Goal: Task Accomplishment & Management: Manage account settings

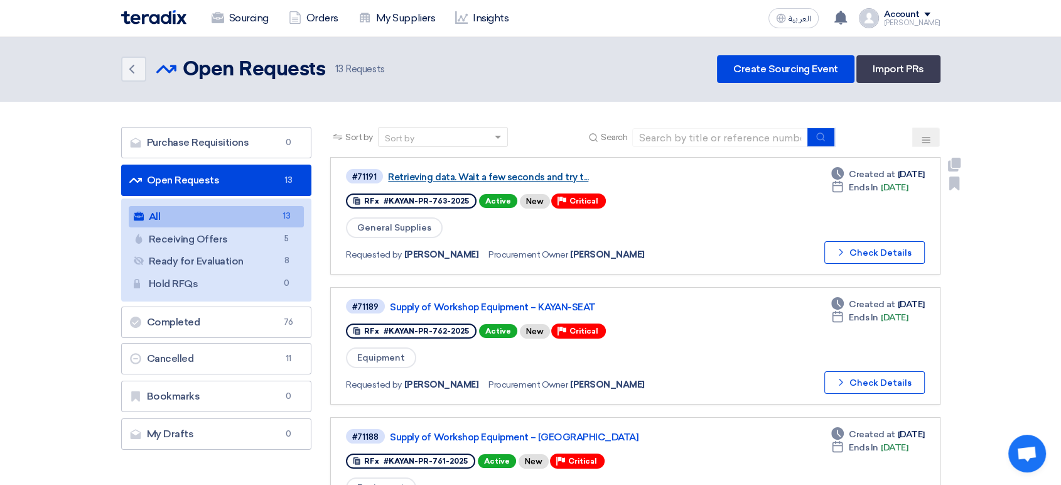
click at [540, 181] on link "Retrieving data. Wait a few seconds and try t..." at bounding box center [545, 176] width 314 height 11
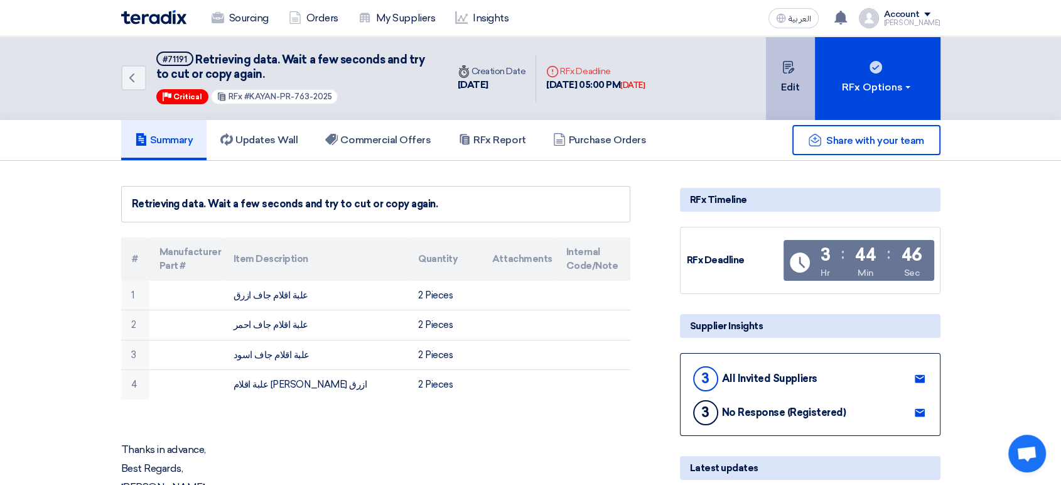
click at [791, 73] on icon at bounding box center [789, 67] width 13 height 13
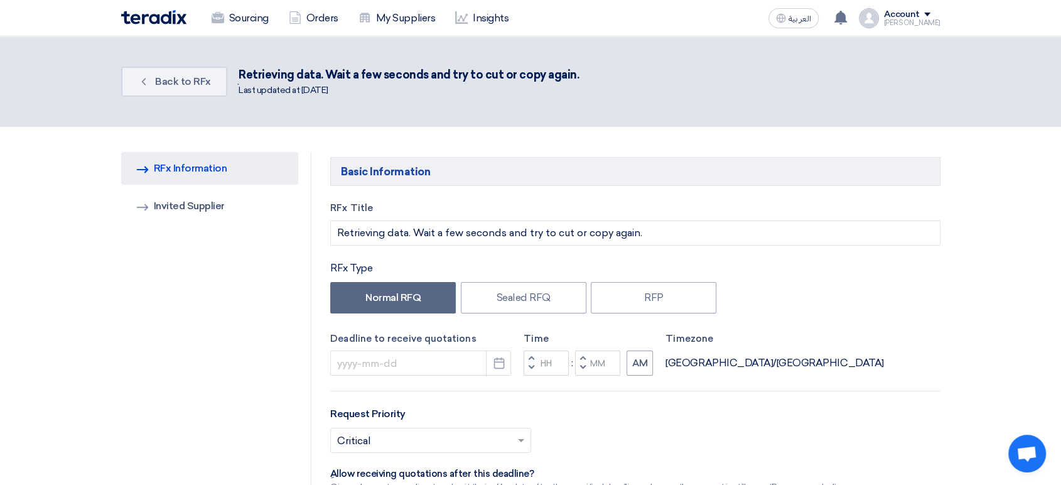
type input "8/27/2025"
type input "05"
type input "00"
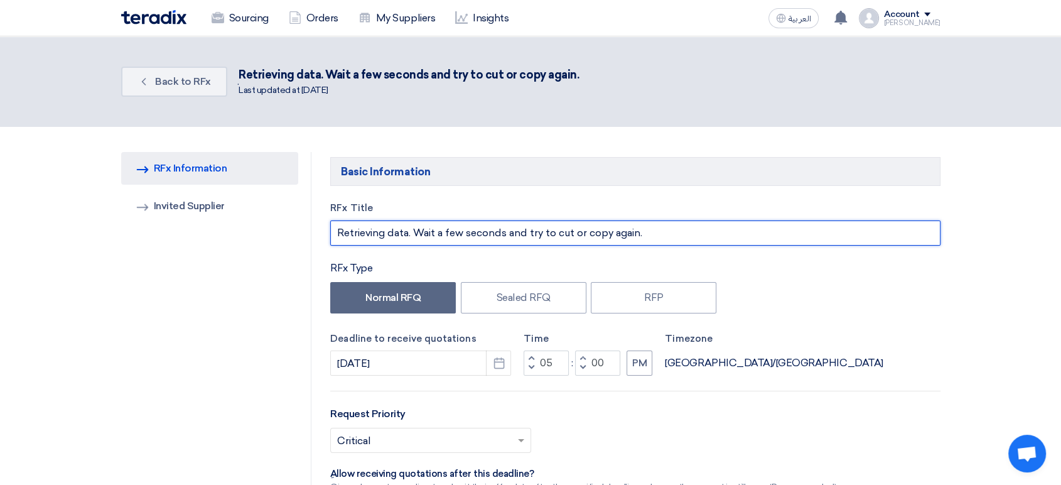
drag, startPoint x: 668, startPoint y: 229, endPoint x: 318, endPoint y: 239, distance: 350.0
paste input "Supply of Office Supplies – SEAT"
type input "Supply of Office Supplies – SEAT"
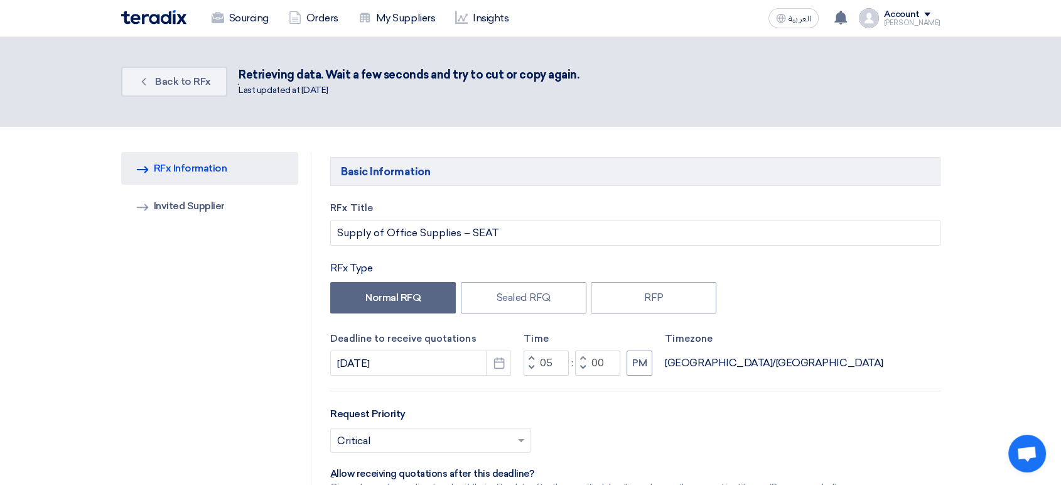
click at [485, 262] on div "RFx Type" at bounding box center [635, 268] width 610 height 15
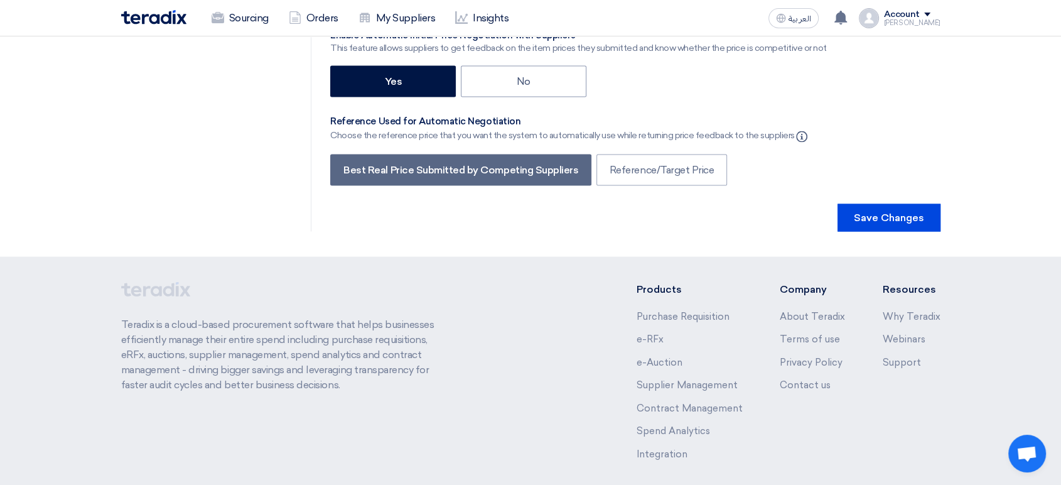
scroll to position [2437, 0]
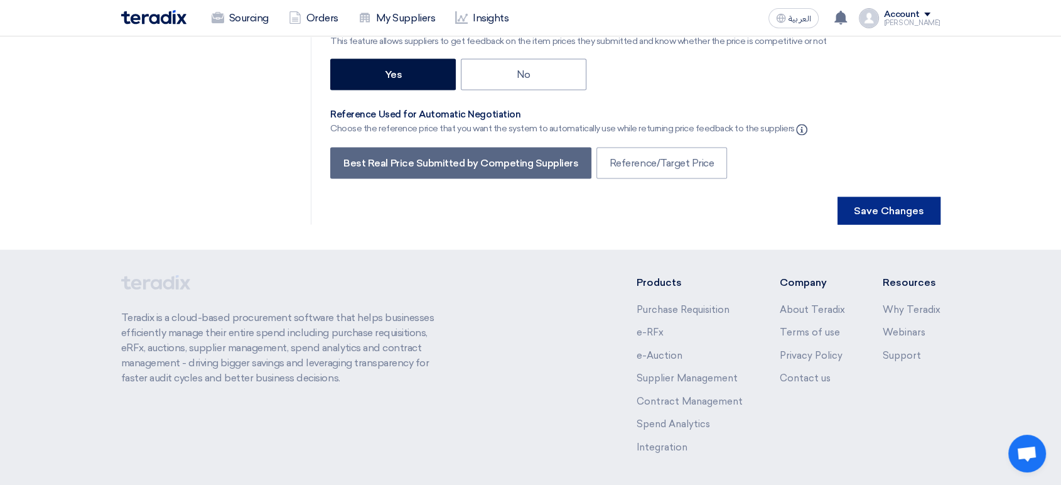
click at [926, 197] on button "Save Changes" at bounding box center [889, 211] width 103 height 28
click at [867, 197] on button "Save Changes" at bounding box center [889, 211] width 103 height 28
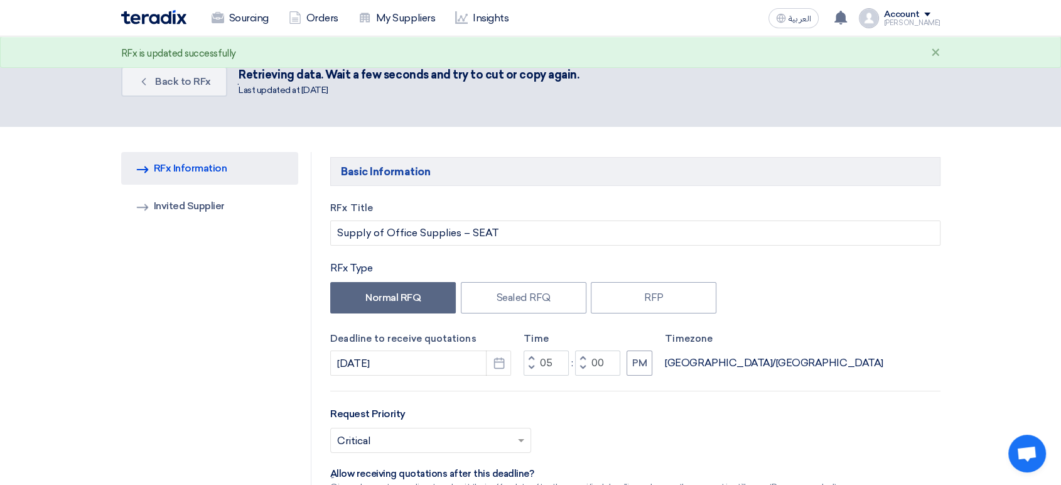
click at [896, 159] on h5 "Basic Information" at bounding box center [635, 171] width 610 height 29
click at [240, 11] on link "Sourcing" at bounding box center [240, 18] width 77 height 28
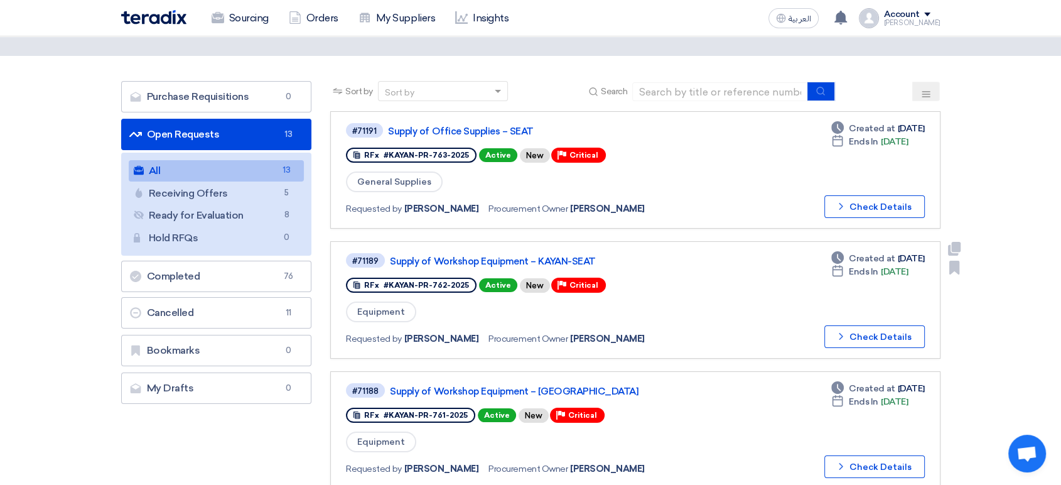
scroll to position [70, 0]
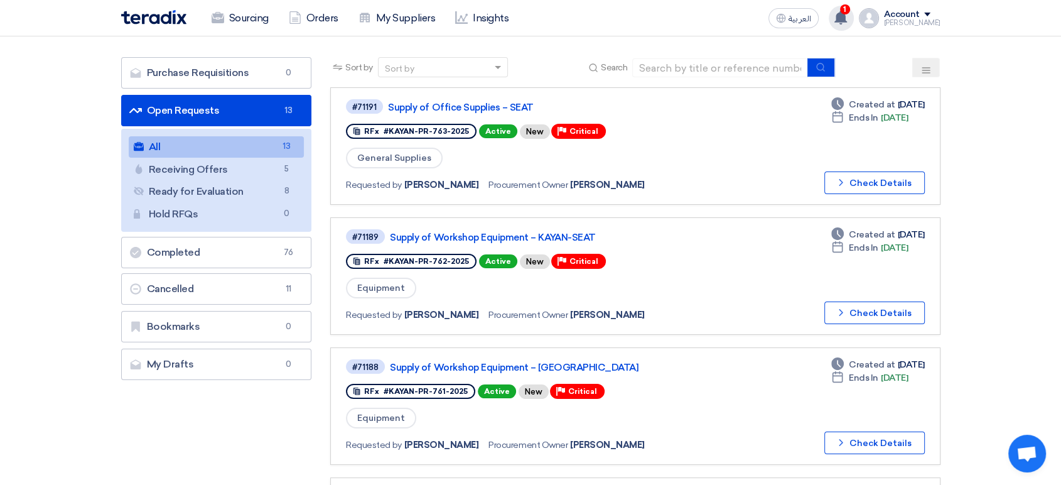
click at [847, 17] on use at bounding box center [841, 18] width 13 height 14
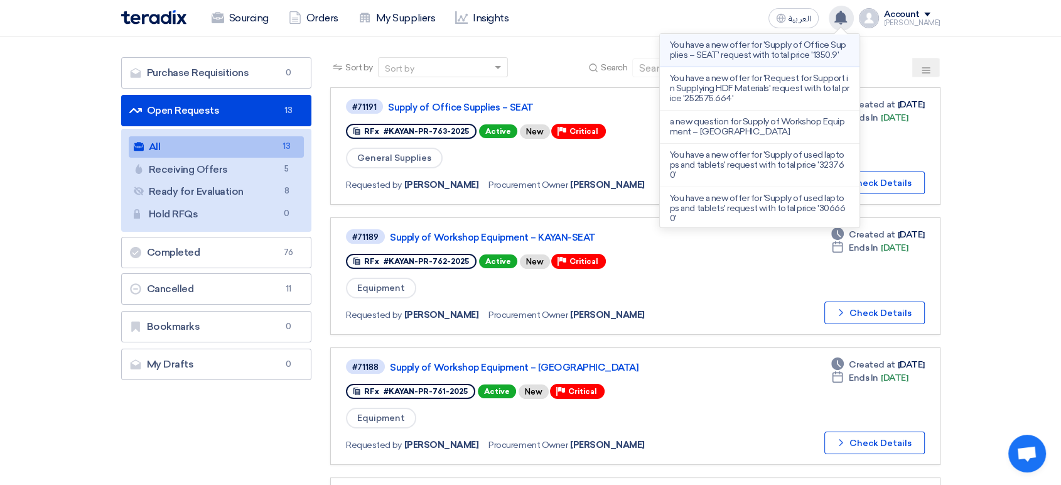
click at [791, 59] on p "You have a new offer for 'Supply of Office Supplies – SEAT' request with total …" at bounding box center [760, 50] width 180 height 20
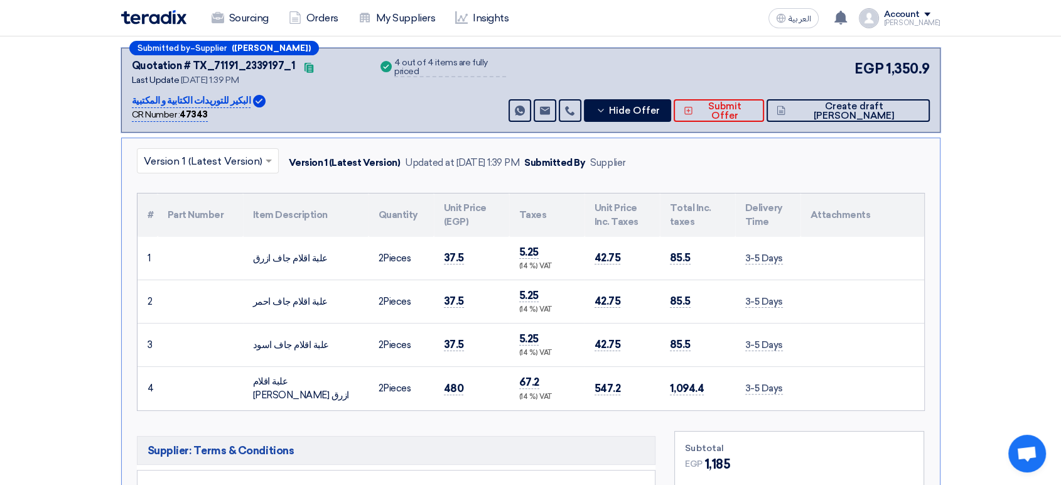
scroll to position [190, 0]
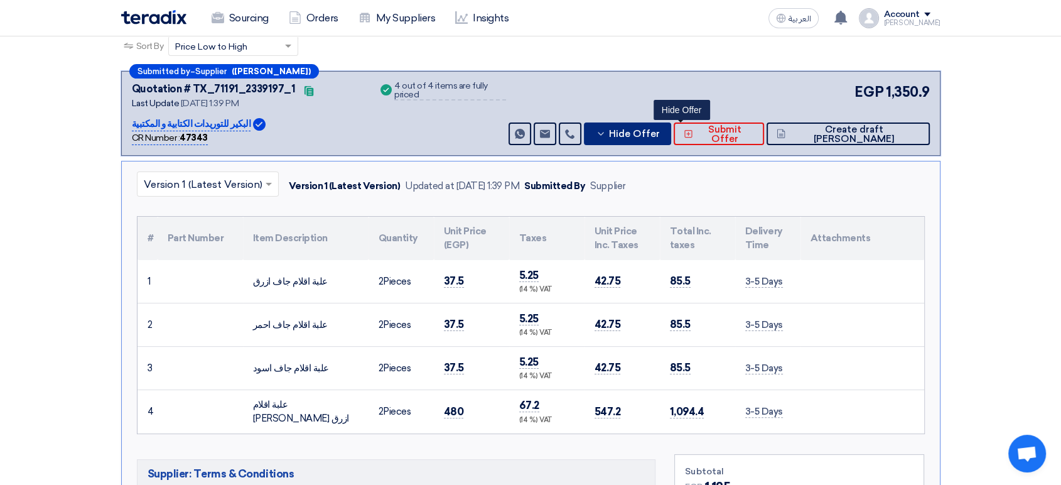
click at [660, 132] on span "Hide Offer" at bounding box center [634, 133] width 51 height 9
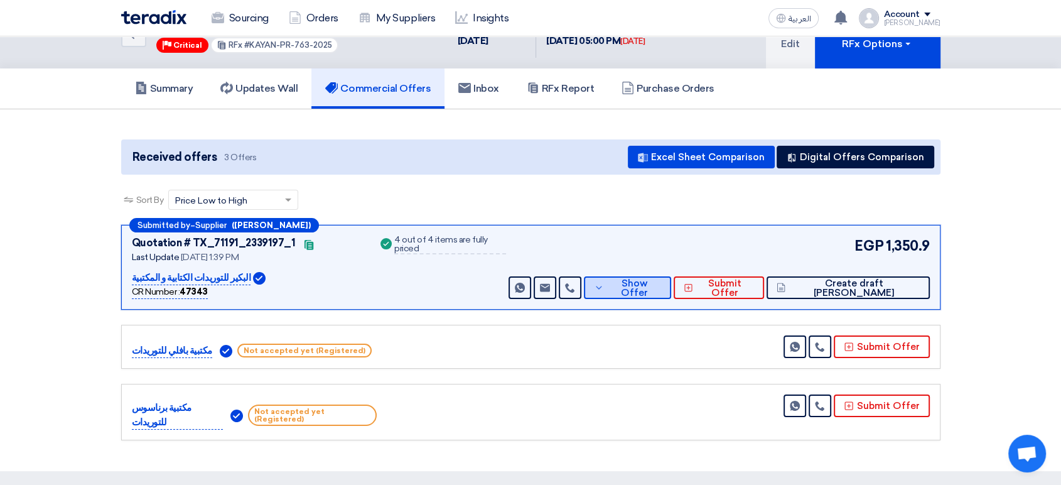
scroll to position [0, 0]
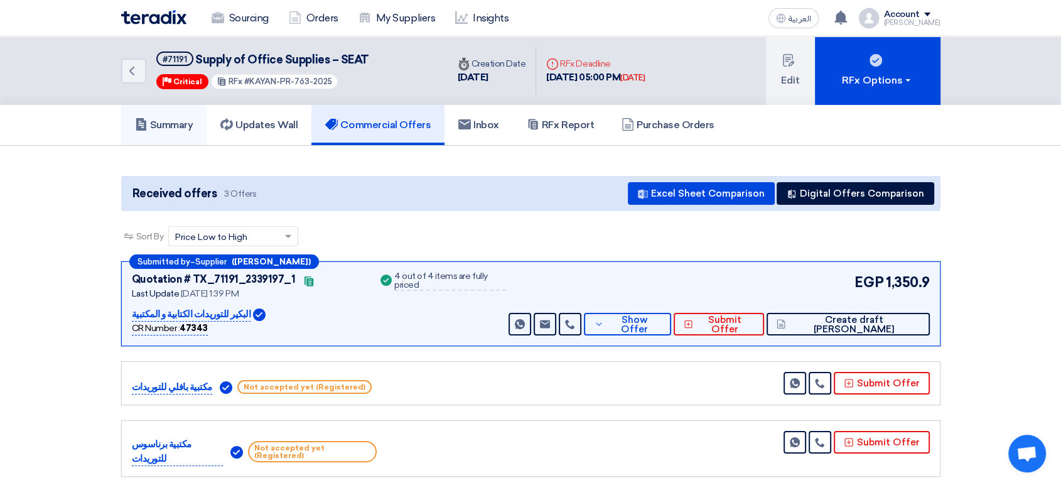
click at [181, 120] on h5 "Summary" at bounding box center [164, 125] width 58 height 13
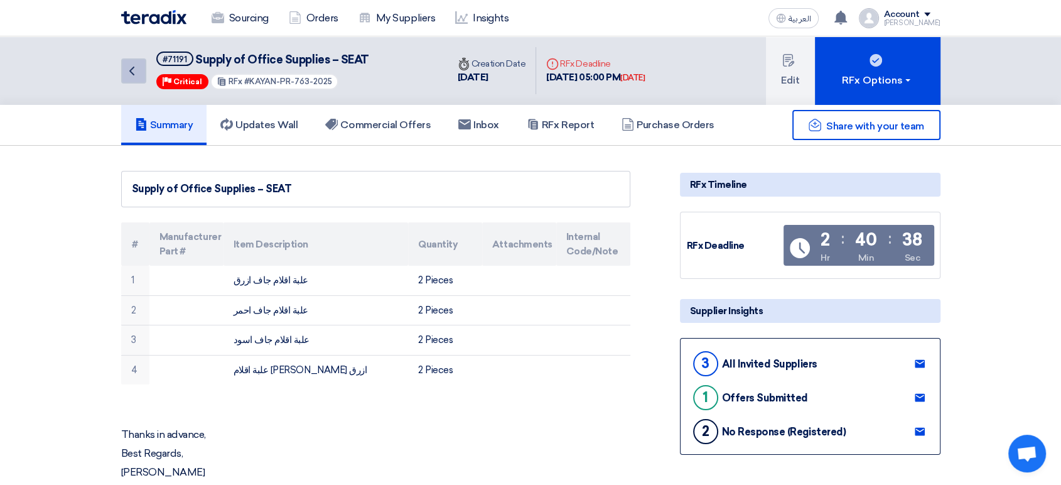
click at [133, 67] on use at bounding box center [131, 71] width 5 height 9
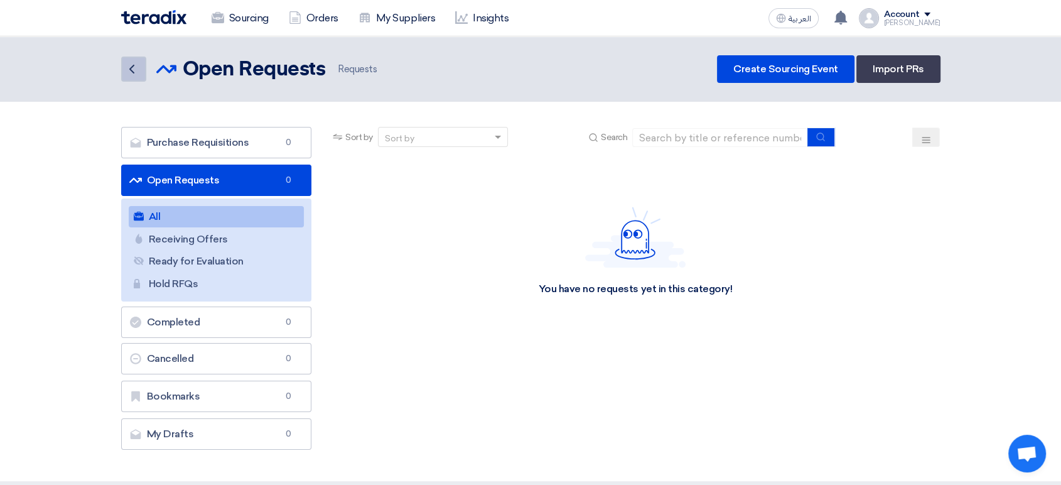
click at [136, 68] on icon "Back" at bounding box center [131, 69] width 15 height 15
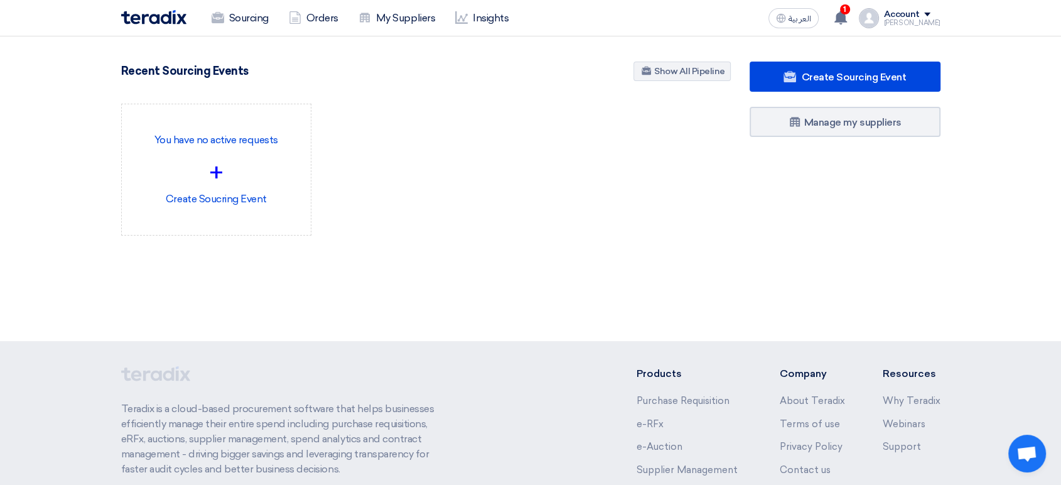
click at [928, 19] on div "[PERSON_NAME]" at bounding box center [912, 22] width 57 height 7
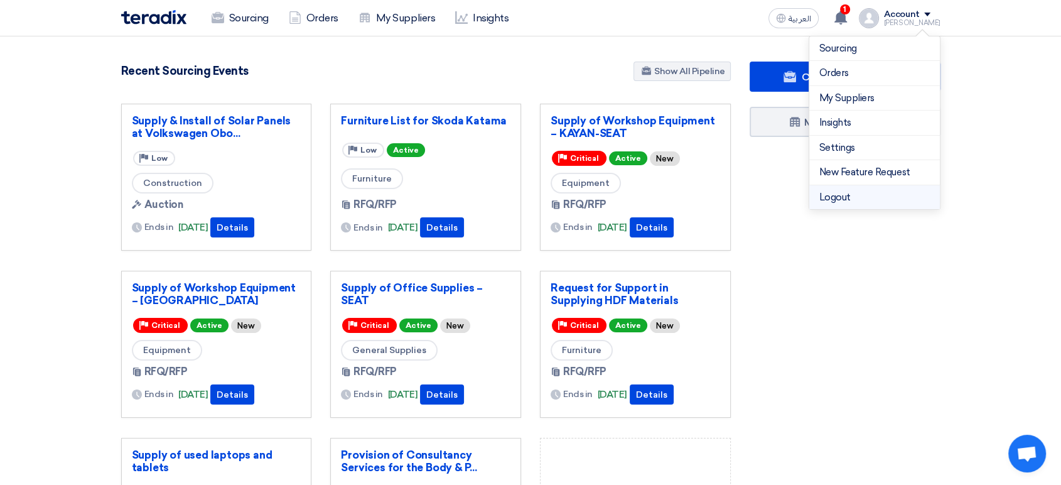
click at [874, 193] on li "Logout" at bounding box center [875, 197] width 131 height 24
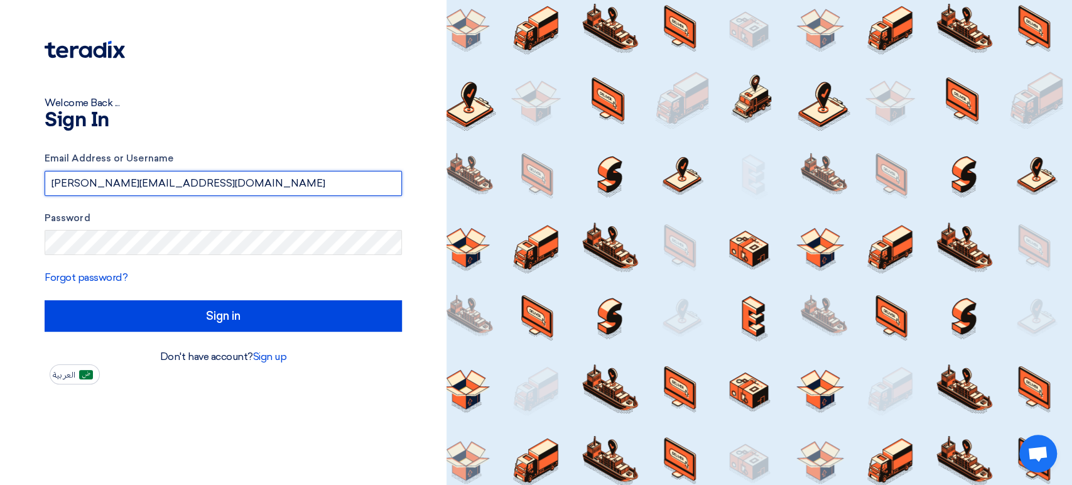
drag, startPoint x: 216, startPoint y: 180, endPoint x: 0, endPoint y: 182, distance: 216.1
click at [0, 182] on div "Welcome Back ... Sign In Email Address or Username [PERSON_NAME][EMAIL_ADDRESS]…" at bounding box center [223, 242] width 447 height 485
paste input "[EMAIL_ADDRESS]"
type input "[EMAIL_ADDRESS][DOMAIN_NAME]"
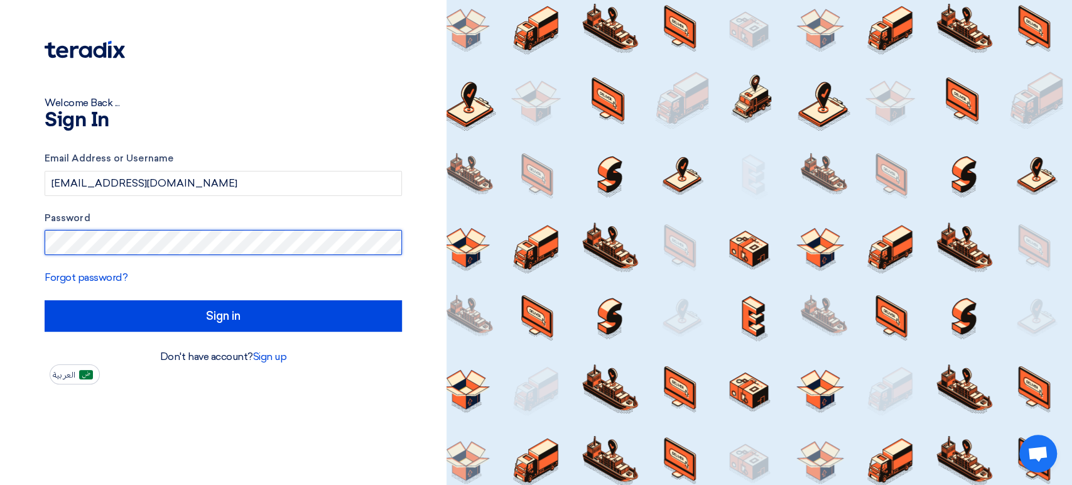
click at [0, 246] on div "Welcome Back ... Sign In Email Address or Username [EMAIL_ADDRESS][DOMAIN_NAME]…" at bounding box center [223, 242] width 447 height 485
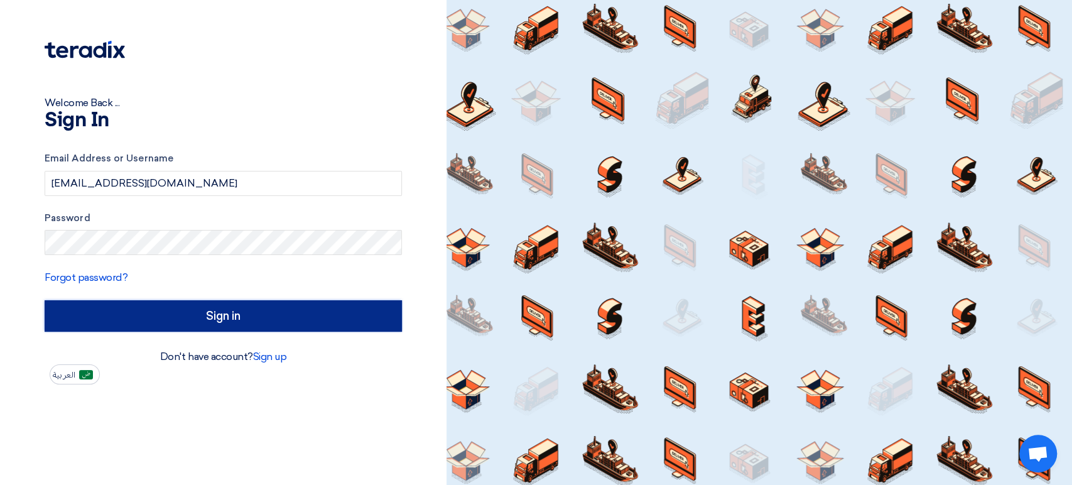
click at [322, 314] on input "Sign in" at bounding box center [223, 315] width 357 height 31
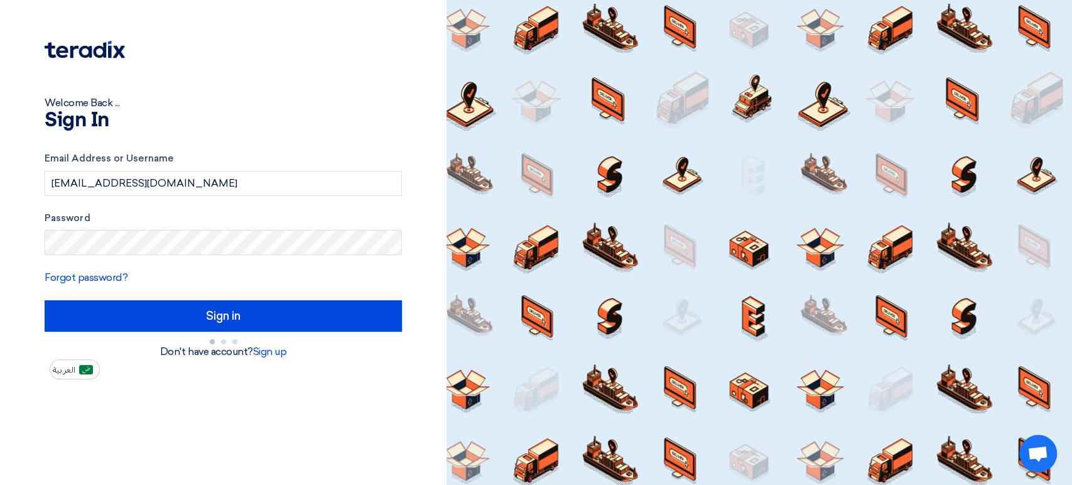
type input "الدخول"
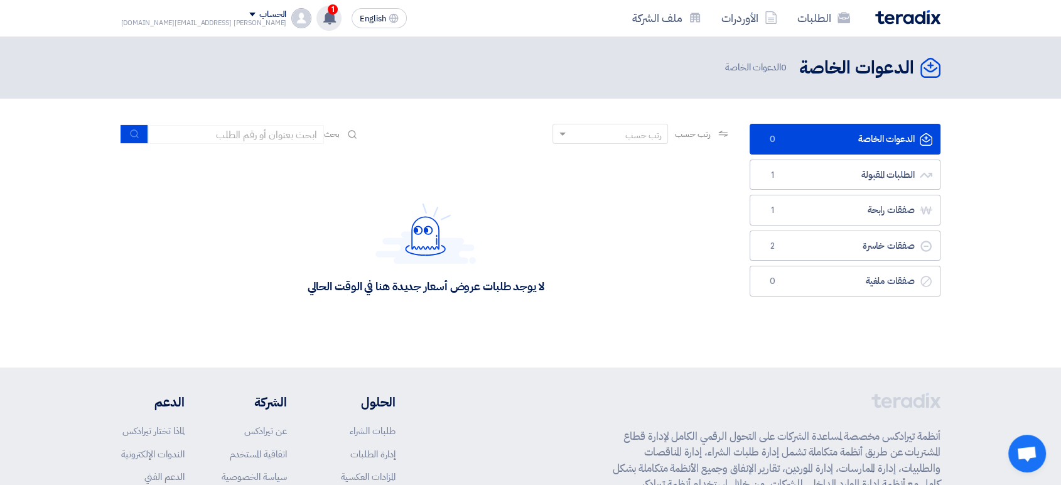
click at [323, 17] on use at bounding box center [329, 18] width 13 height 14
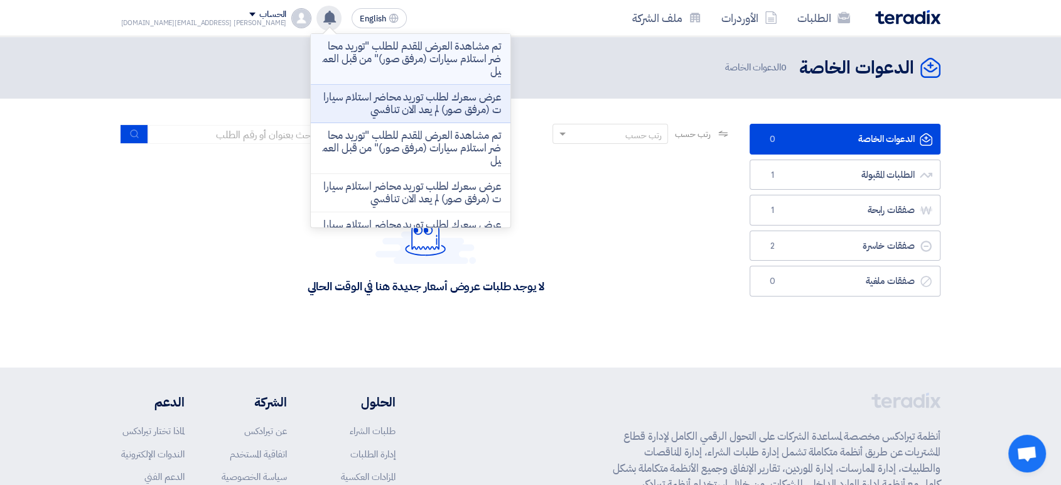
click at [398, 62] on p "تم مشاهدة العرض المقدم للطلب "توريد محاضر استلام سيارات (مرفق صور)" من قبل العم…" at bounding box center [411, 59] width 180 height 38
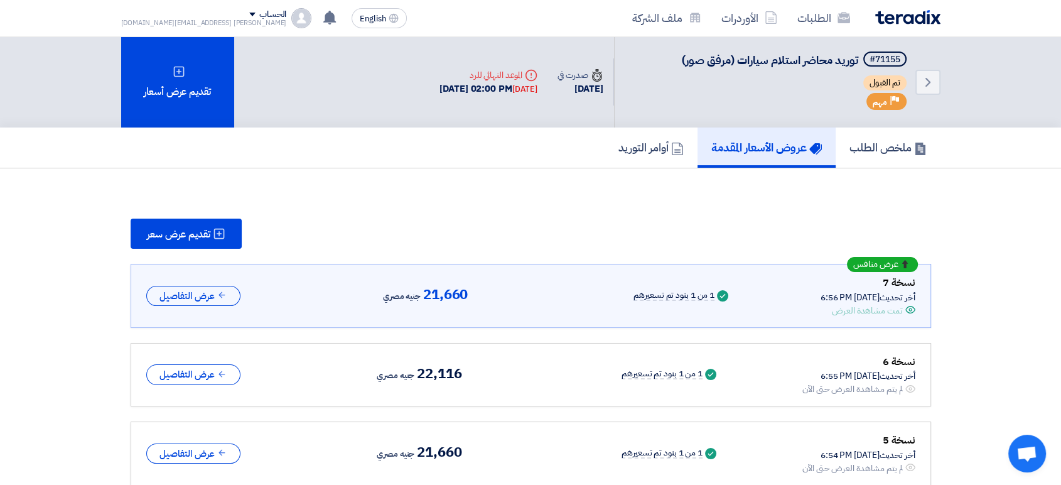
click at [759, 148] on h5 "عروض الأسعار المقدمة" at bounding box center [767, 147] width 111 height 14
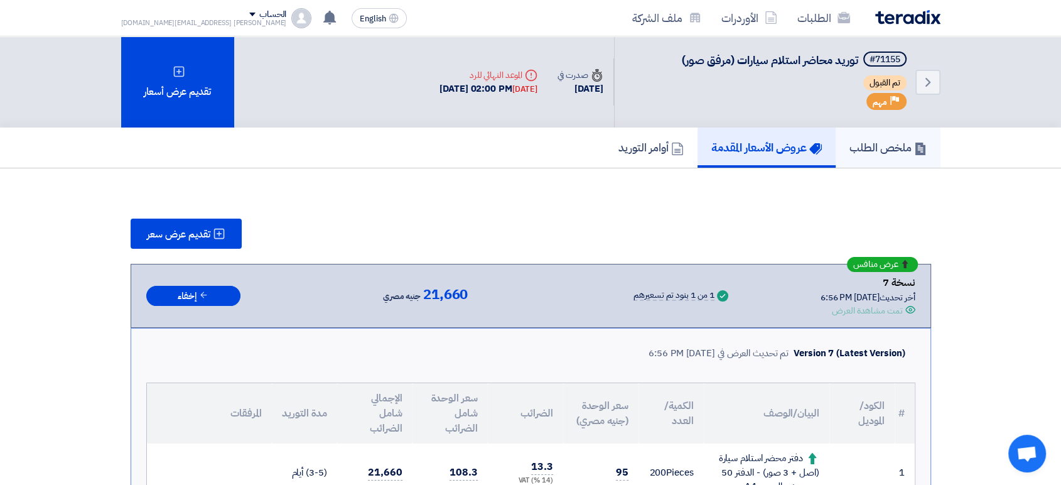
click at [901, 149] on h5 "ملخص الطلب" at bounding box center [888, 147] width 77 height 14
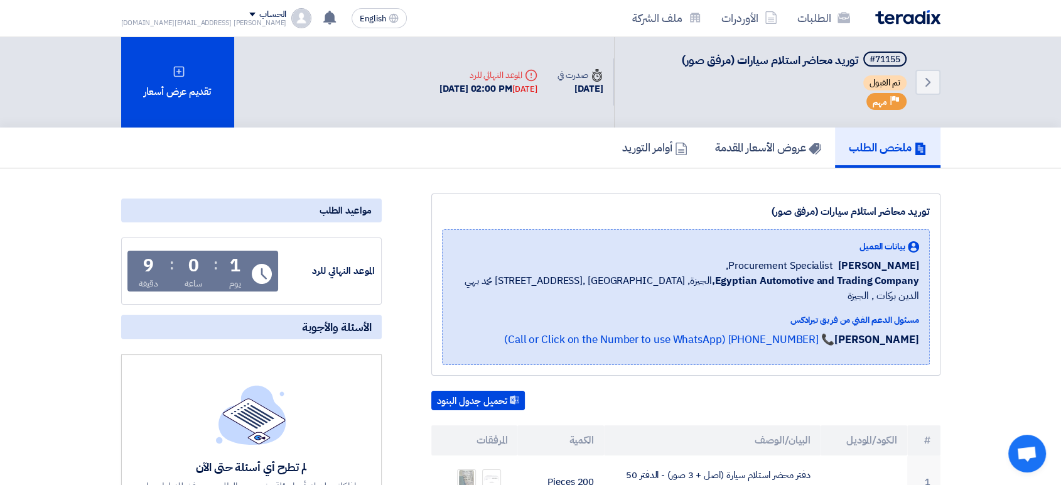
click at [224, 269] on div "1 يوم : 0 ساعة : 9 دقيقة" at bounding box center [190, 273] width 113 height 33
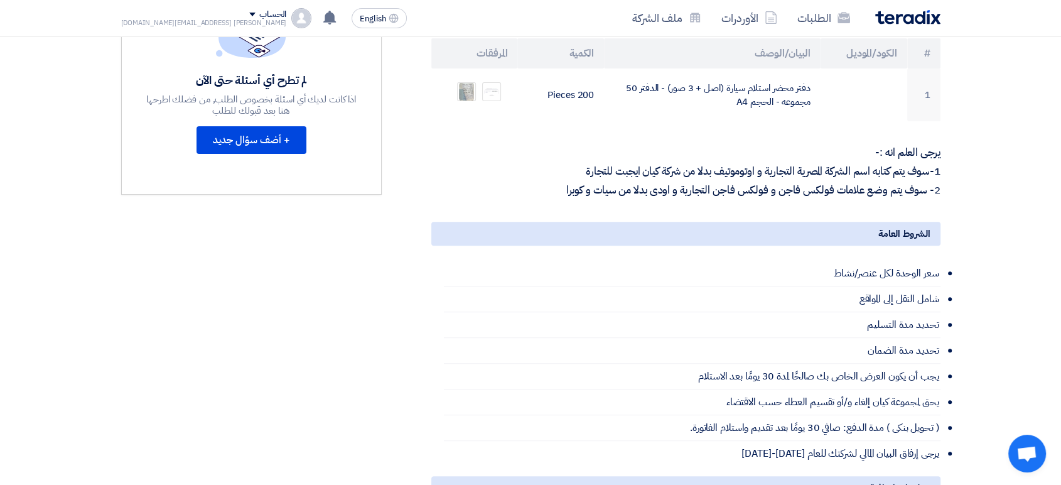
scroll to position [225, 0]
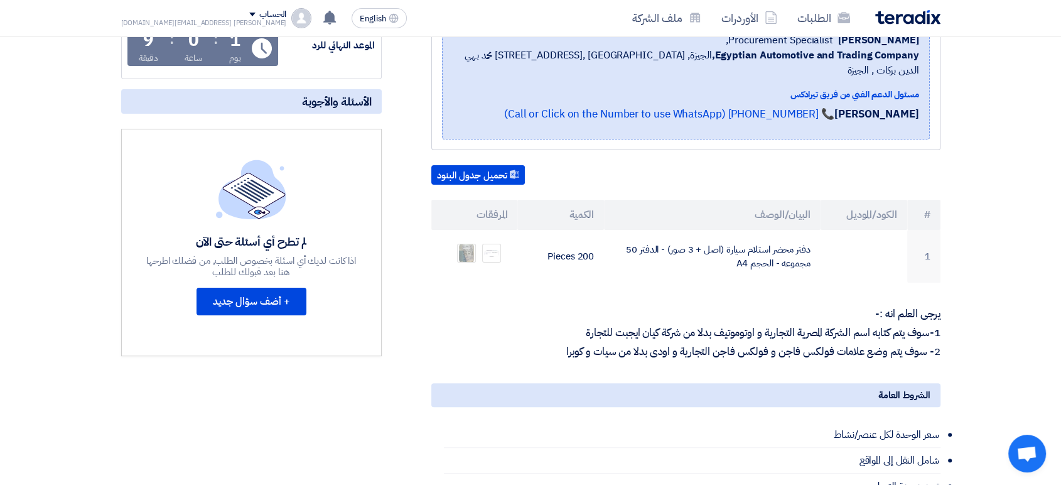
click at [226, 21] on div "الحساب [PERSON_NAME] [EMAIL_ADDRESS][DOMAIN_NAME] الطلبات الأوردرات ملف الشركة …" at bounding box center [216, 18] width 191 height 20
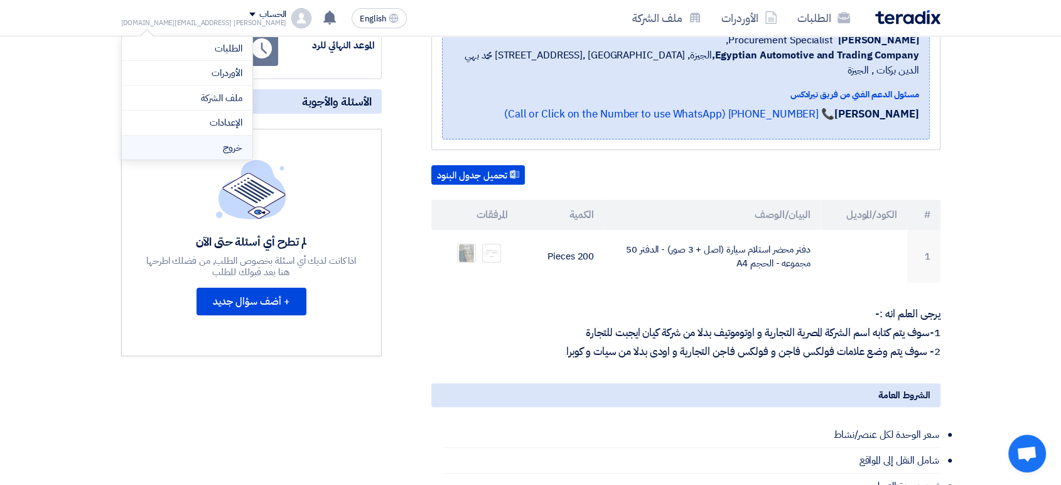
click at [211, 153] on li "خروج" at bounding box center [187, 148] width 131 height 24
